Goal: Find contact information: Find contact information

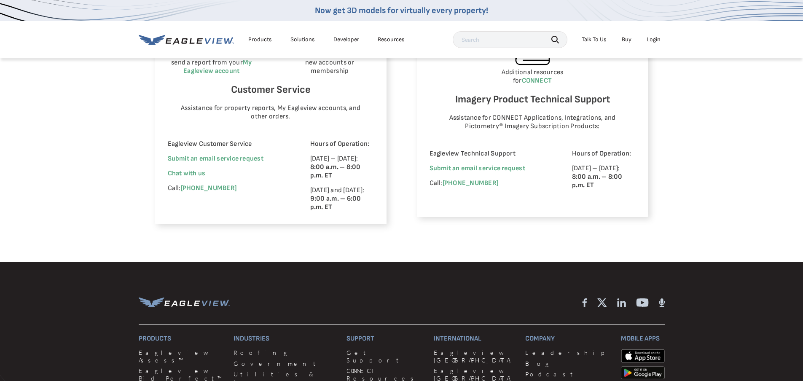
scroll to position [506, 0]
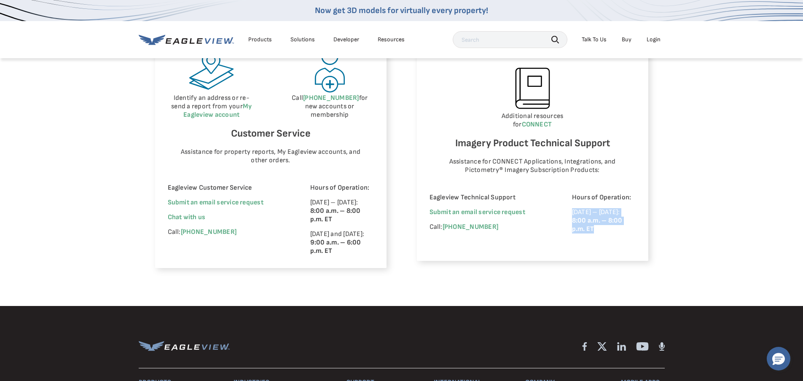
drag, startPoint x: 565, startPoint y: 216, endPoint x: 564, endPoint y: 205, distance: 11.9
click at [564, 205] on div "Eagleview Technical Support Submit an email service request Call: [PHONE_NUMBER…" at bounding box center [533, 214] width 206 height 67
drag, startPoint x: 591, startPoint y: 208, endPoint x: 596, endPoint y: 213, distance: 6.9
click at [596, 217] on strong "8:00 a.m. – 8:00 p.m. ET" at bounding box center [597, 225] width 51 height 16
drag, startPoint x: 584, startPoint y: 221, endPoint x: 604, endPoint y: 226, distance: 21.2
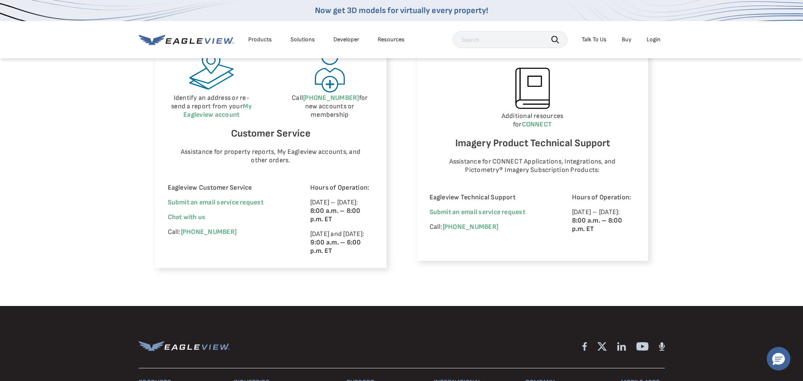
click at [604, 227] on div "Hours of Operation: [DATE] – [DATE]: 8:00 a.m. – 8:00 p.m. ET" at bounding box center [604, 221] width 64 height 55
drag, startPoint x: 603, startPoint y: 220, endPoint x: 558, endPoint y: 197, distance: 49.8
click at [558, 197] on div "Eagleview Technical Support Submit an email service request Call: [PHONE_NUMBER…" at bounding box center [533, 214] width 206 height 67
click at [600, 224] on p "[DATE] – [DATE]: 8:00 a.m. – 8:00 p.m. ET" at bounding box center [604, 220] width 64 height 25
drag, startPoint x: 600, startPoint y: 224, endPoint x: 564, endPoint y: 203, distance: 41.0
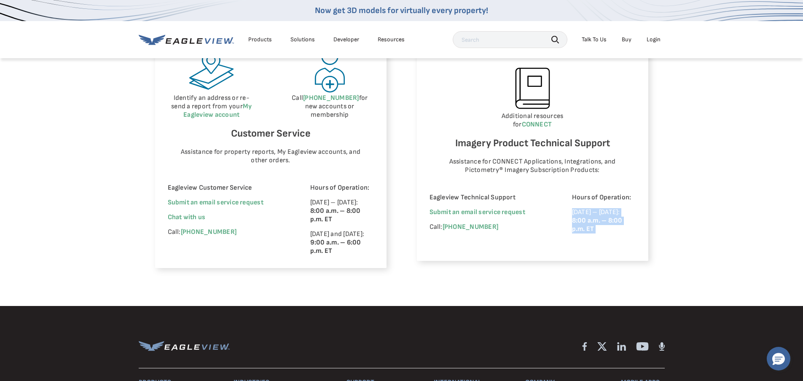
click at [564, 203] on div "Eagleview Technical Support Submit an email service request Call: [PHONE_NUMBER…" at bounding box center [533, 214] width 206 height 67
click at [348, 220] on p "[DATE] – [DATE]: 8:00 a.m. – 8:00 p.m. ET" at bounding box center [342, 211] width 64 height 25
drag, startPoint x: 340, startPoint y: 215, endPoint x: 302, endPoint y: 205, distance: 38.9
click at [302, 205] on div "Eagleview Customer Service Submit an email service request We're improving your…" at bounding box center [271, 213] width 206 height 84
click at [352, 245] on p "[DATE] and [DATE]: 9:00 a.m. – 6:00 p.m. ET" at bounding box center [342, 242] width 64 height 25
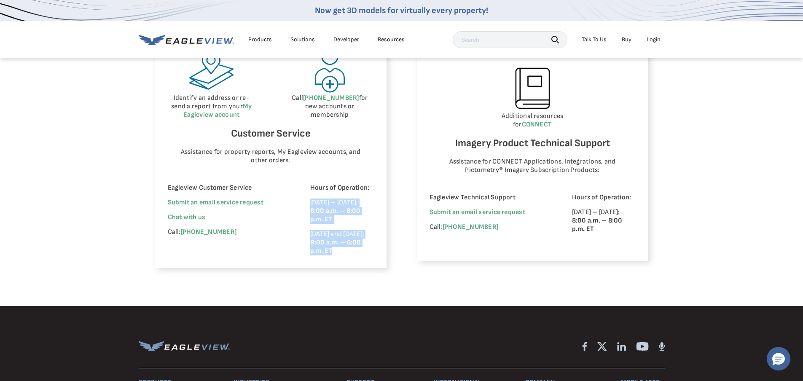
drag, startPoint x: 341, startPoint y: 261, endPoint x: 305, endPoint y: 204, distance: 67.8
click at [305, 204] on div "Eagleview Customer Service Submit an email service request We're improving your…" at bounding box center [271, 213] width 206 height 84
copy div "[DATE] – [DATE]: 8:00 a.m. – 8:00 p.m. ET [DATE] and [DATE]: 9:00 a.m. – 6:00 p…"
